Goal: Information Seeking & Learning: Compare options

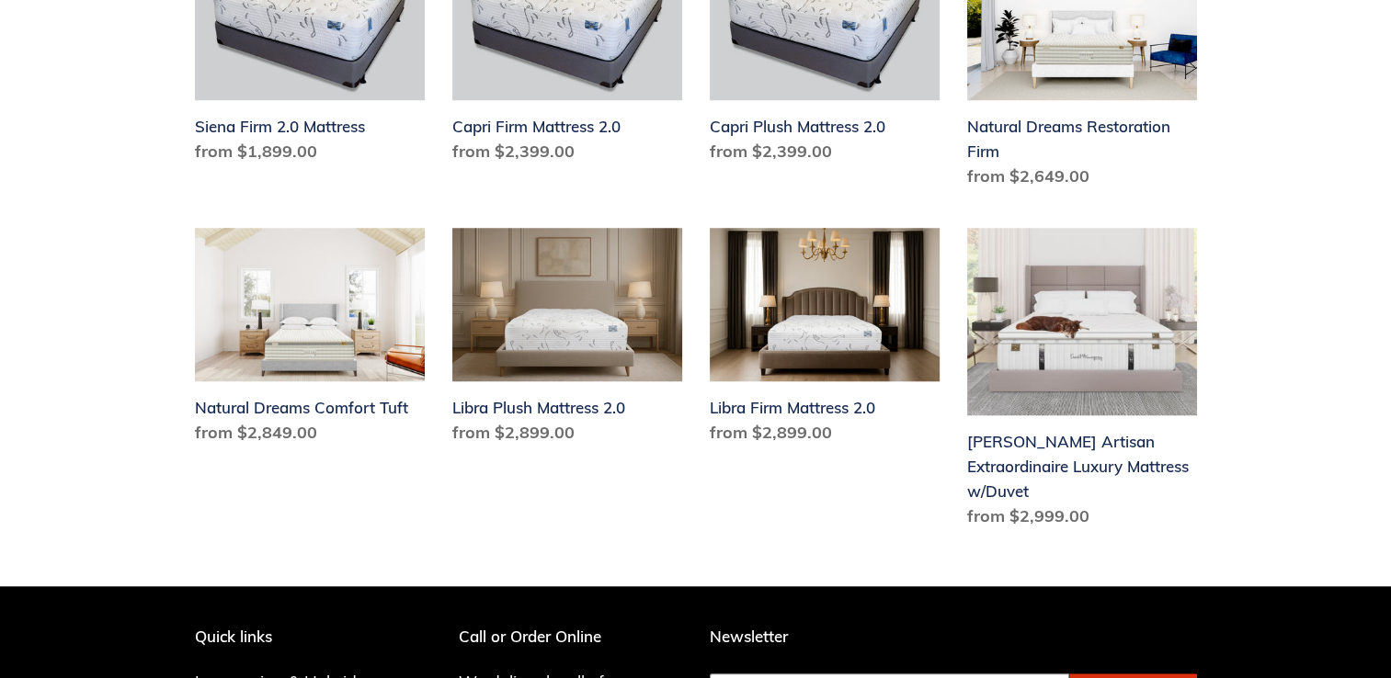
scroll to position [1545, 0]
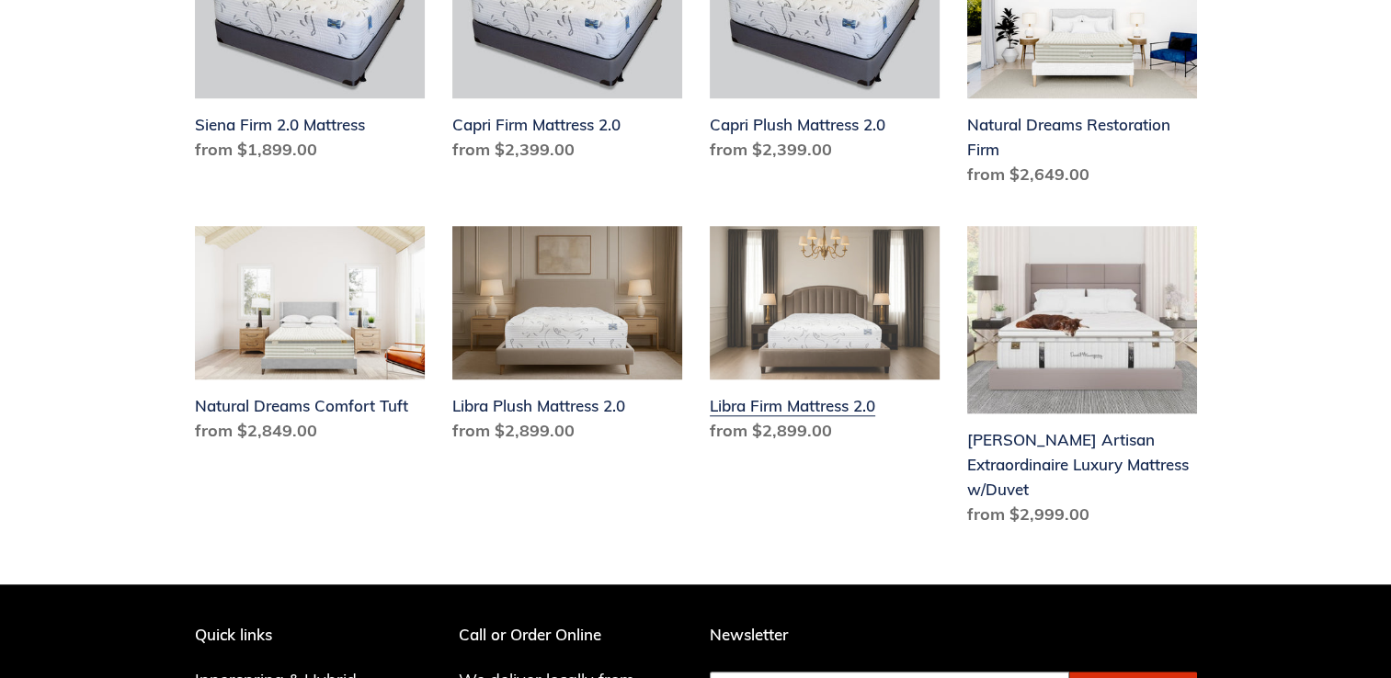
click at [783, 382] on link "Libra Firm Mattress 2.0" at bounding box center [825, 338] width 230 height 224
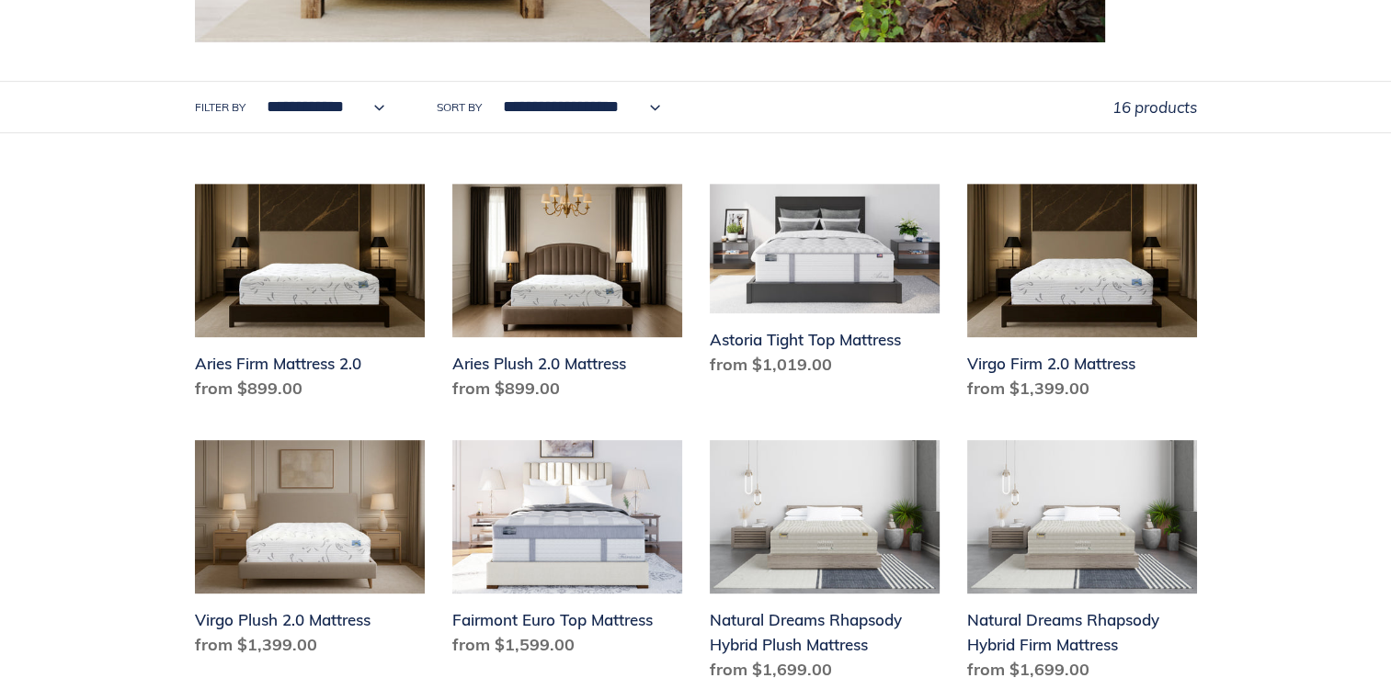
scroll to position [849, 0]
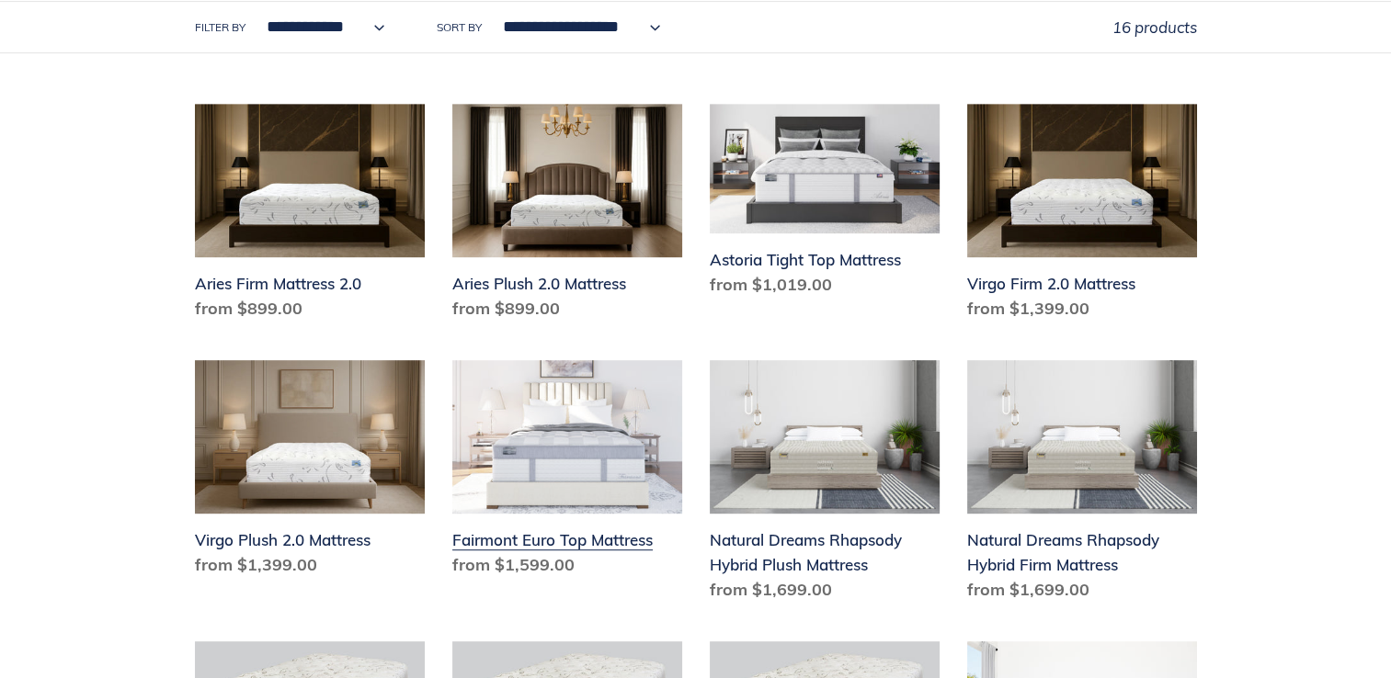
click at [570, 360] on link "Fairmont Euro Top Mattress" at bounding box center [567, 472] width 230 height 224
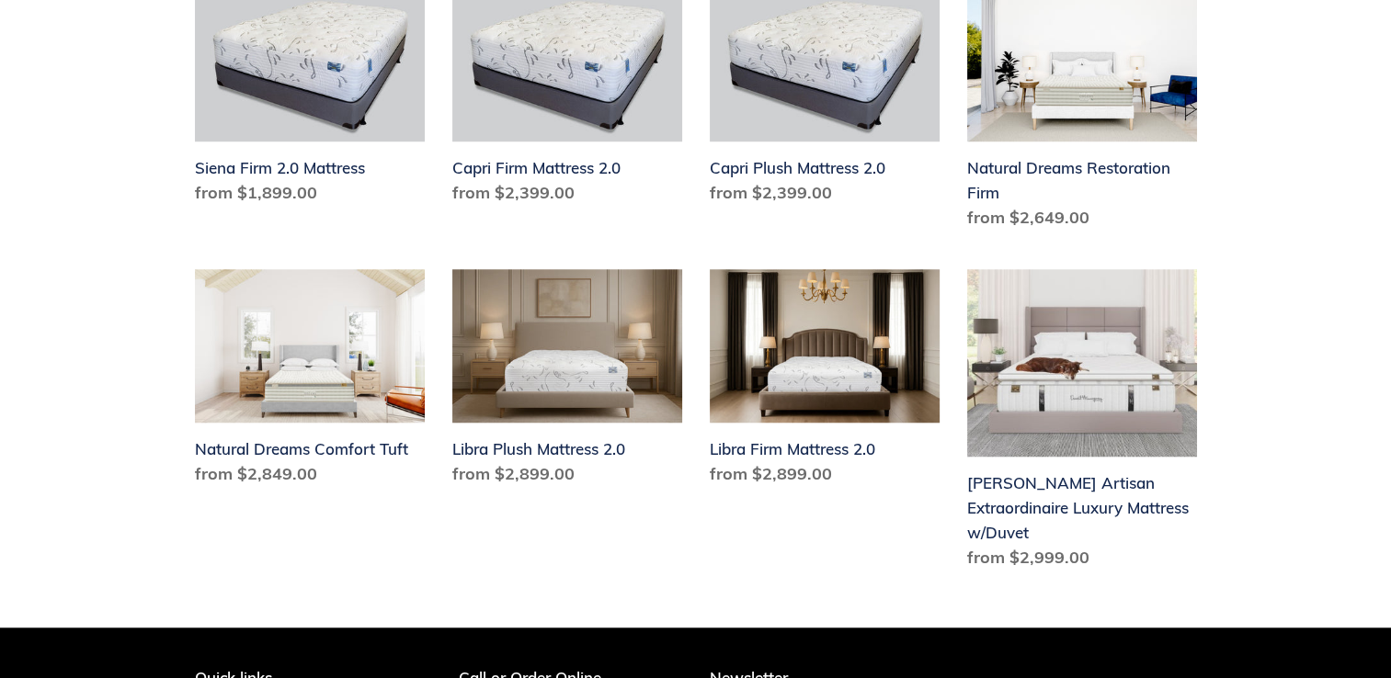
scroll to position [1511, 0]
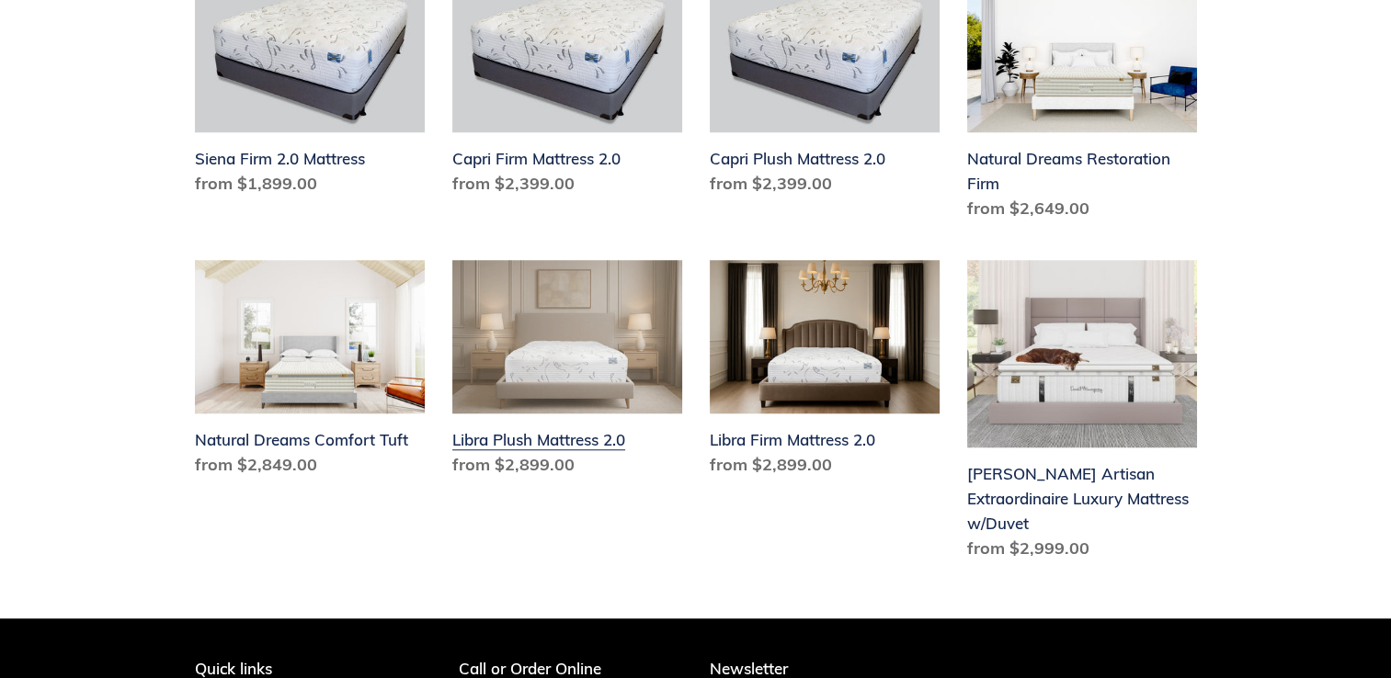
click at [526, 417] on link "Libra Plush Mattress 2.0" at bounding box center [567, 372] width 230 height 224
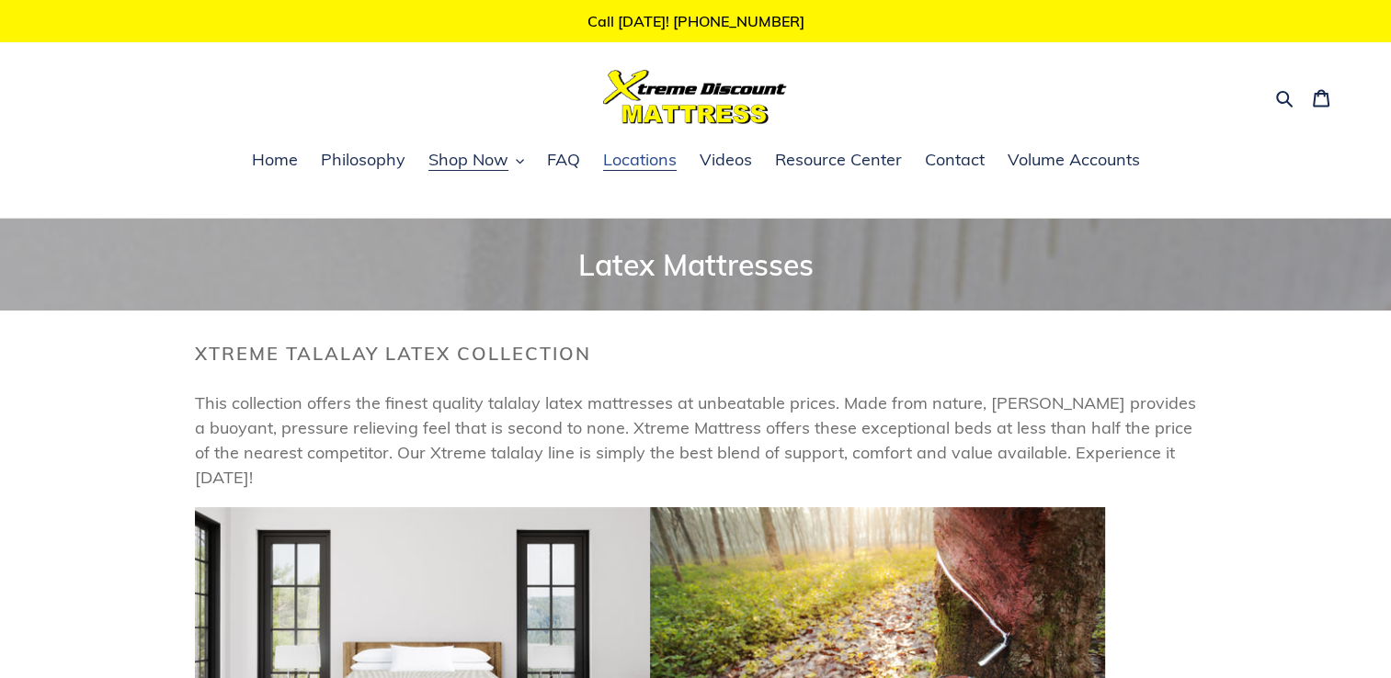
click at [633, 162] on span "Locations" at bounding box center [640, 160] width 74 height 22
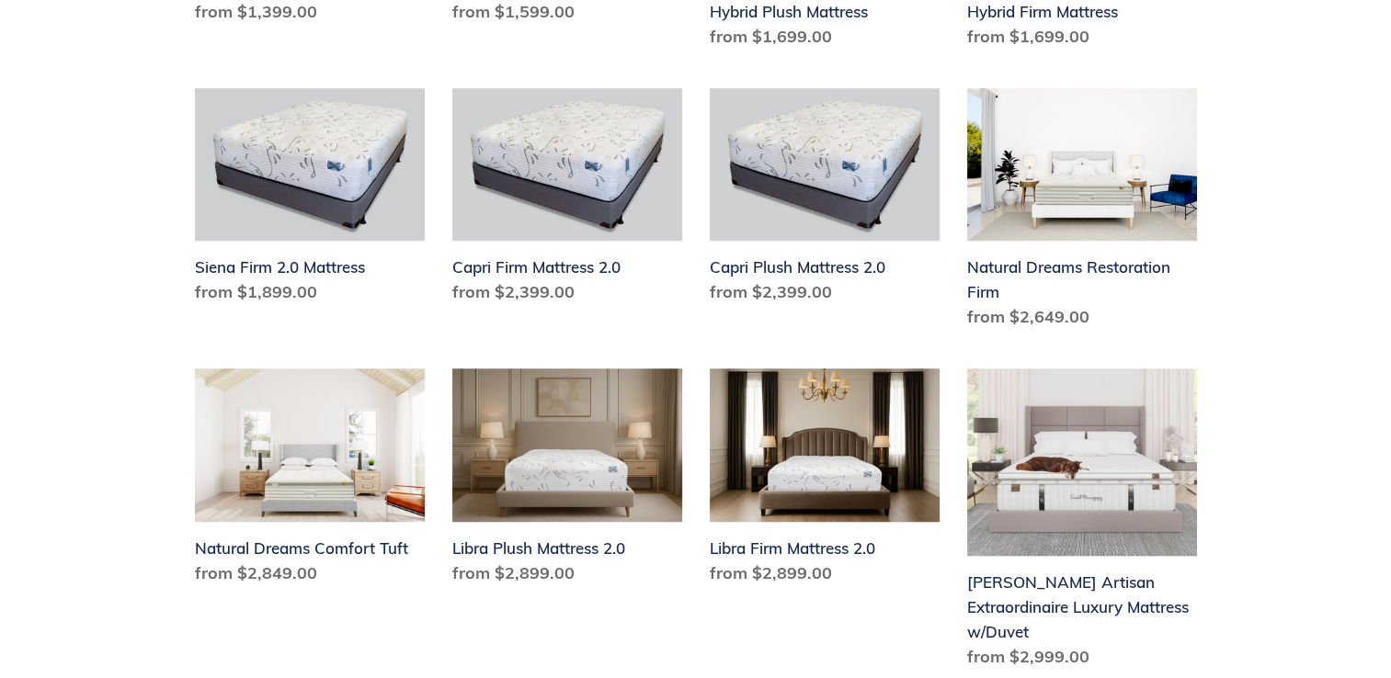
scroll to position [1566, 0]
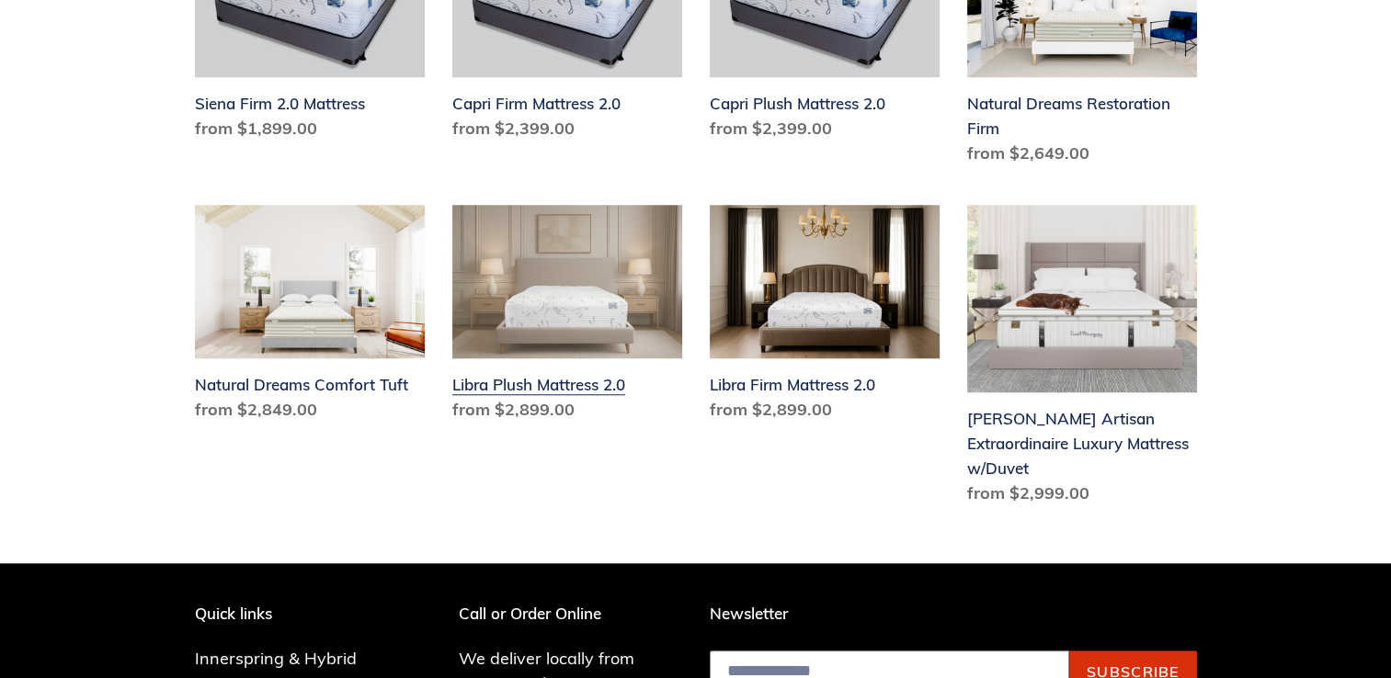
click at [537, 362] on link "Libra Plush Mattress 2.0" at bounding box center [567, 317] width 230 height 224
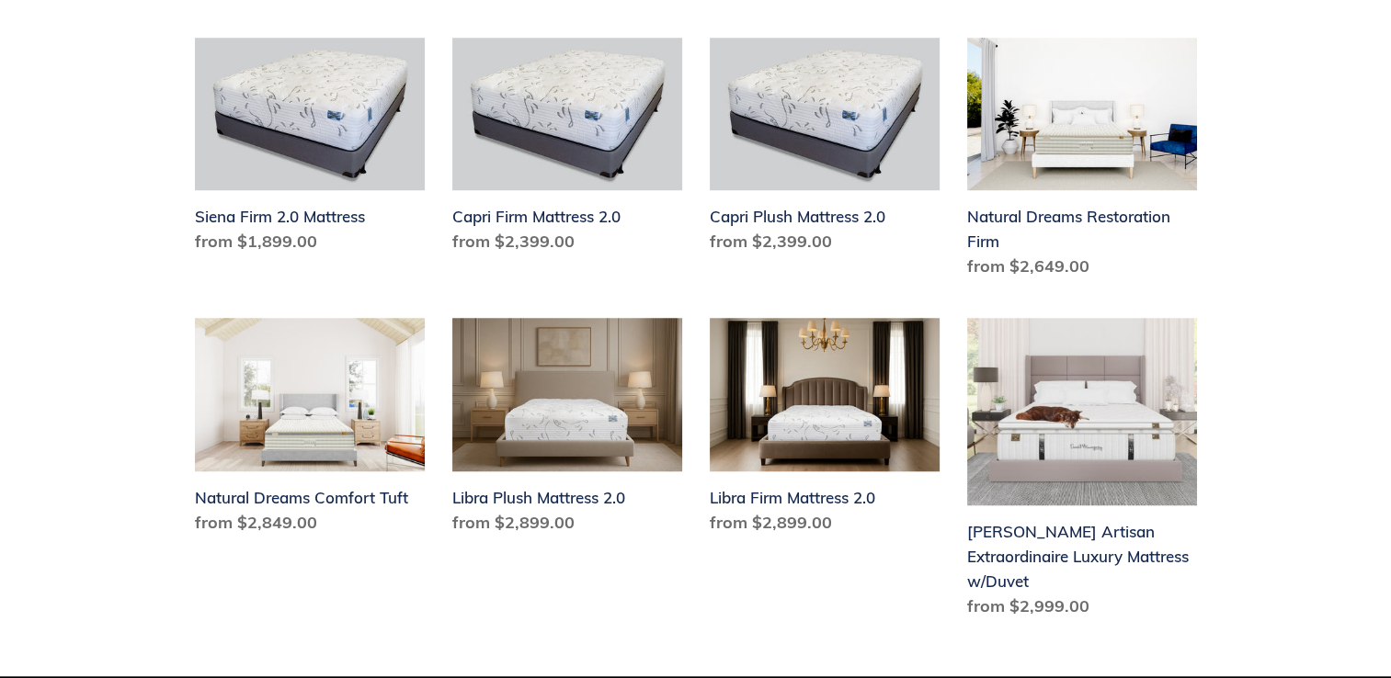
scroll to position [1458, 0]
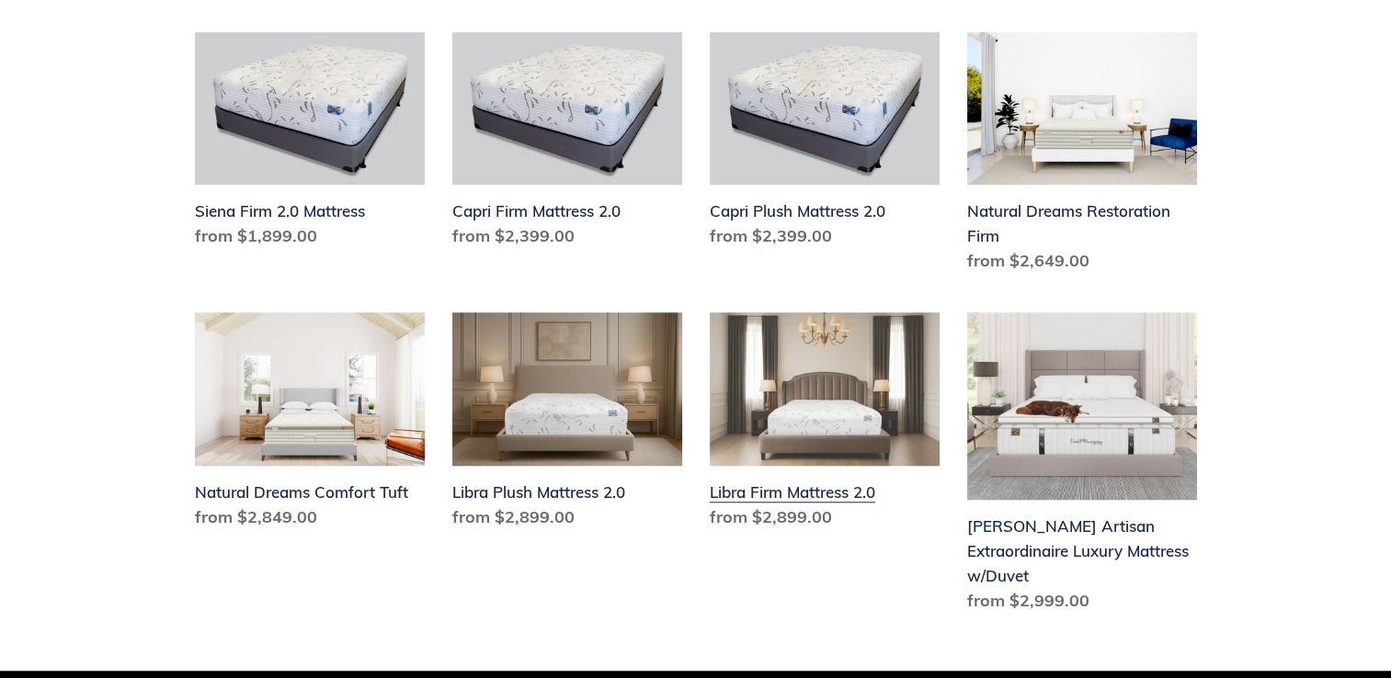
click at [756, 469] on link "Libra Firm Mattress 2.0" at bounding box center [825, 425] width 230 height 224
